Goal: Task Accomplishment & Management: Complete application form

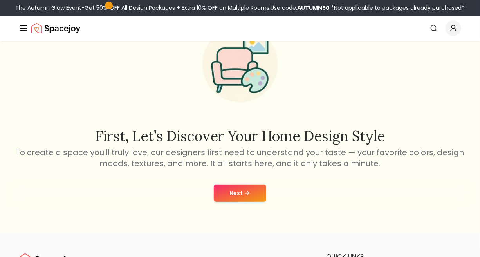
click at [231, 189] on button "Next" at bounding box center [240, 192] width 52 height 17
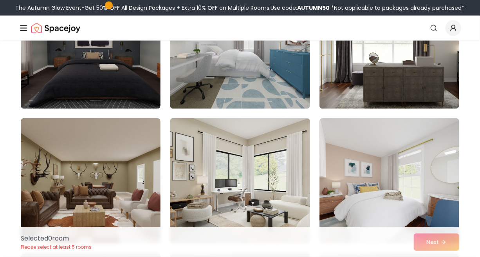
scroll to position [528, 0]
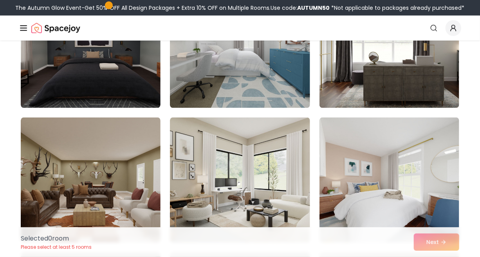
click at [278, 74] on img at bounding box center [240, 45] width 140 height 125
click at [397, 192] on img at bounding box center [389, 179] width 140 height 125
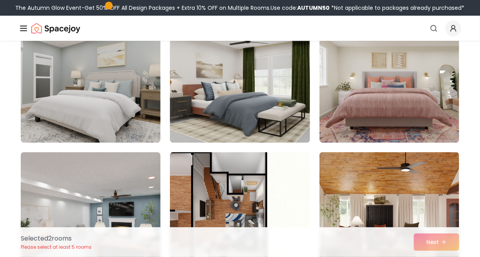
scroll to position [777, 0]
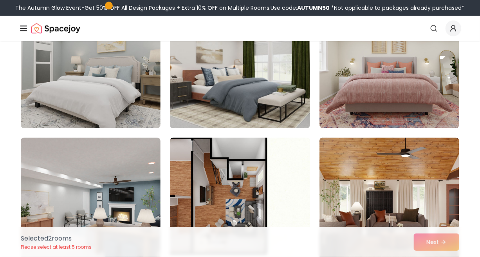
click at [410, 70] on img at bounding box center [389, 65] width 140 height 125
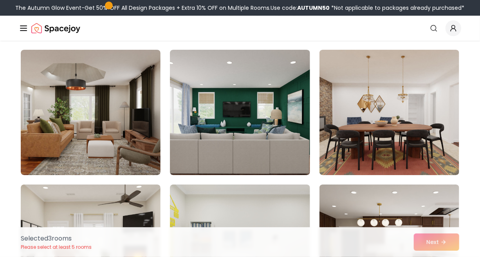
scroll to position [1131, 0]
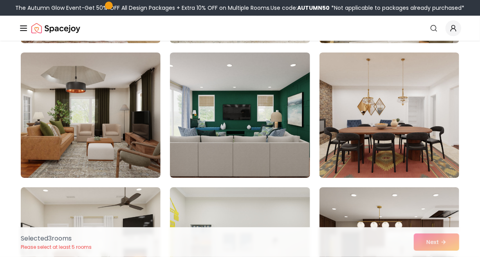
click at [434, 239] on div "Selected 3 room s Please select at least 5 rooms Next" at bounding box center [239, 242] width 451 height 30
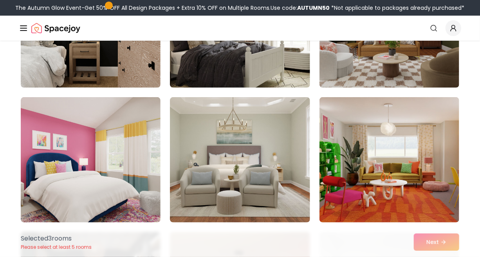
scroll to position [142, 0]
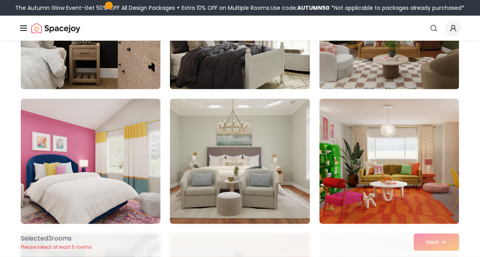
click at [258, 145] on img at bounding box center [240, 161] width 140 height 125
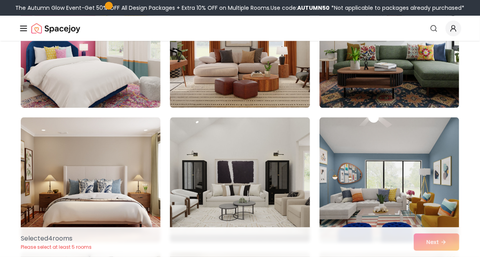
scroll to position [3086, 0]
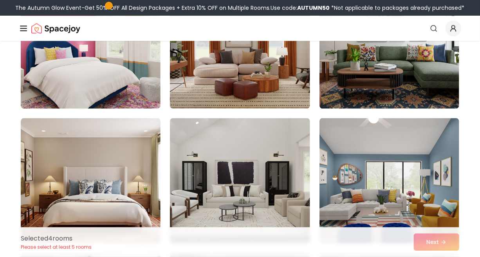
click at [66, 175] on img at bounding box center [91, 180] width 140 height 125
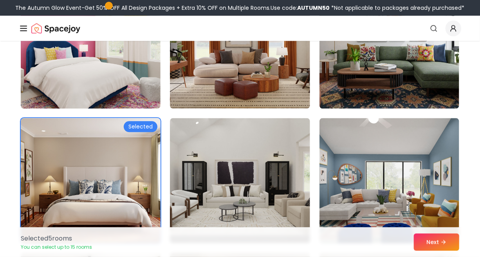
click at [436, 251] on button "Next" at bounding box center [436, 241] width 45 height 17
